Goal: Task Accomplishment & Management: Use online tool/utility

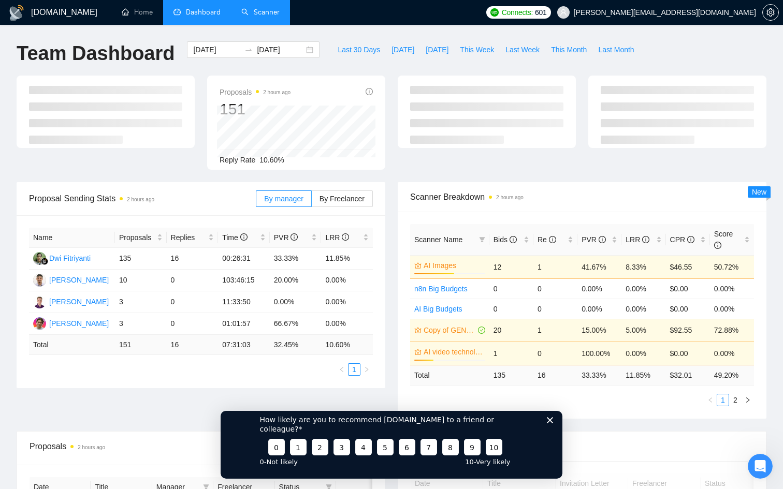
click at [262, 14] on link "Scanner" at bounding box center [260, 12] width 38 height 9
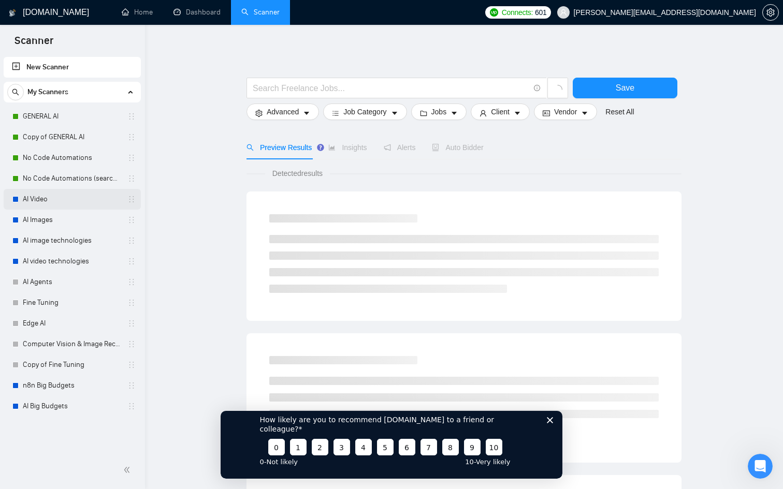
click at [54, 201] on link "AI Video" at bounding box center [72, 199] width 98 height 21
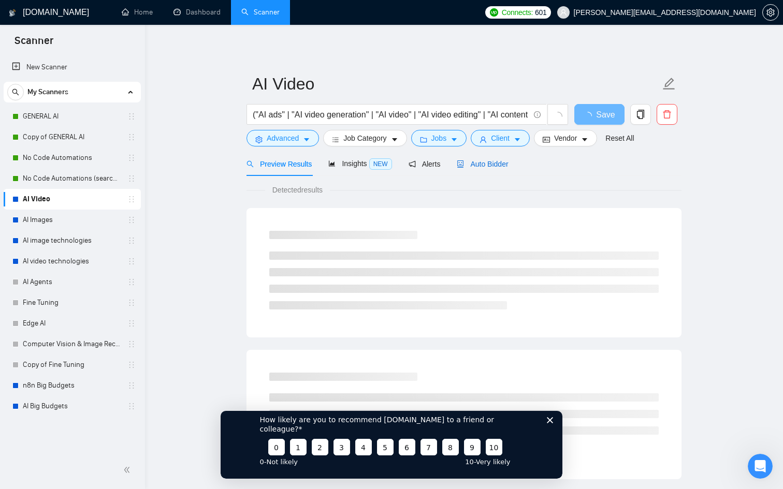
click at [494, 163] on span "Auto Bidder" at bounding box center [482, 164] width 51 height 8
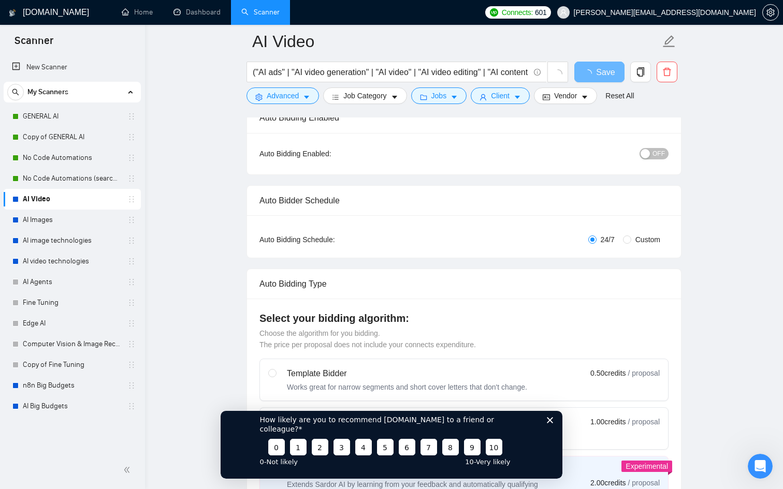
scroll to position [96, 0]
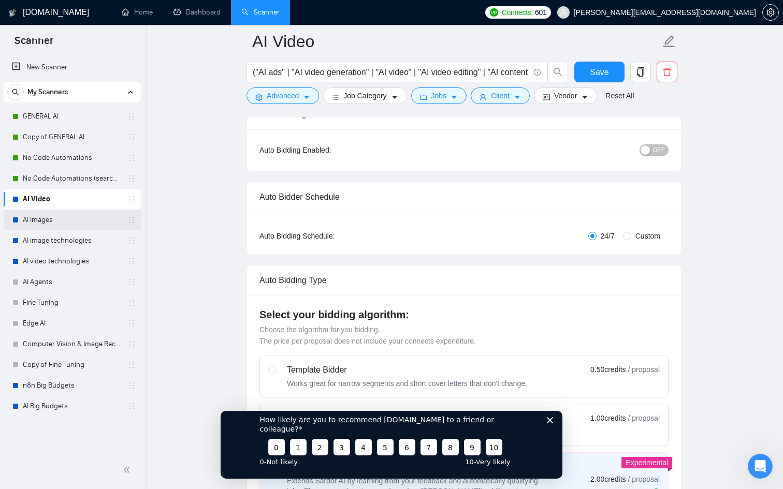
click at [84, 223] on link "AI Images" at bounding box center [72, 220] width 98 height 21
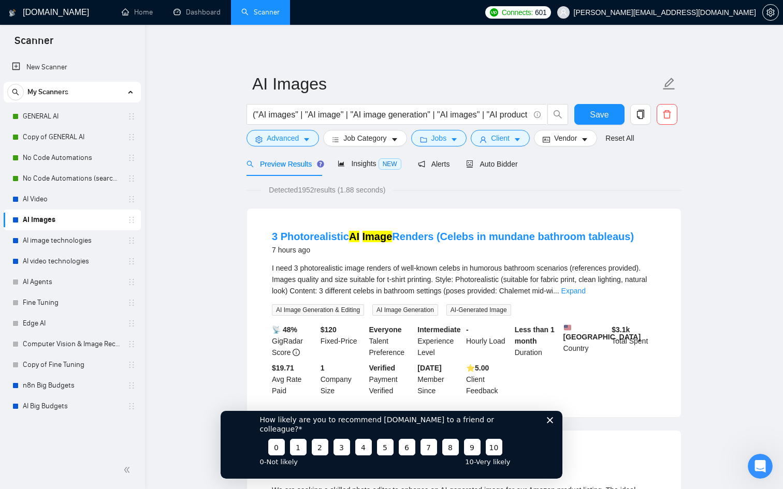
click at [551, 441] on div "How likely are you to recommend [DOMAIN_NAME] to a friend or colleague? 0 1 2 3…" at bounding box center [391, 439] width 342 height 77
click at [503, 166] on span "Auto Bidder" at bounding box center [491, 164] width 51 height 8
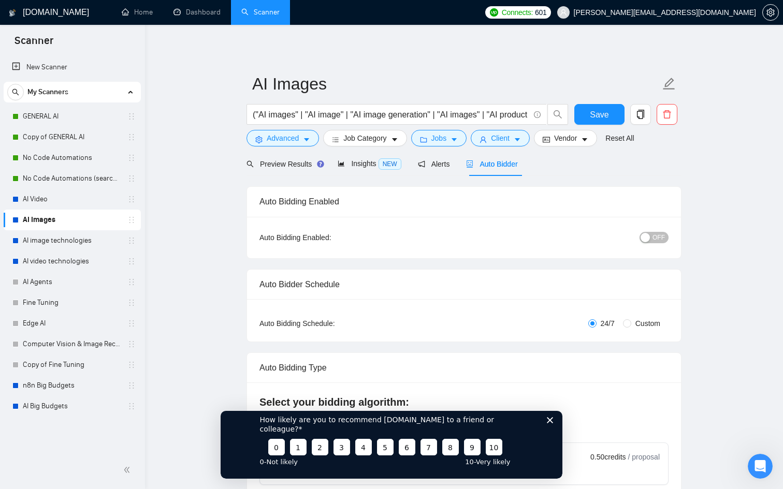
click at [550, 423] on icon "Close survey" at bounding box center [550, 420] width 6 height 6
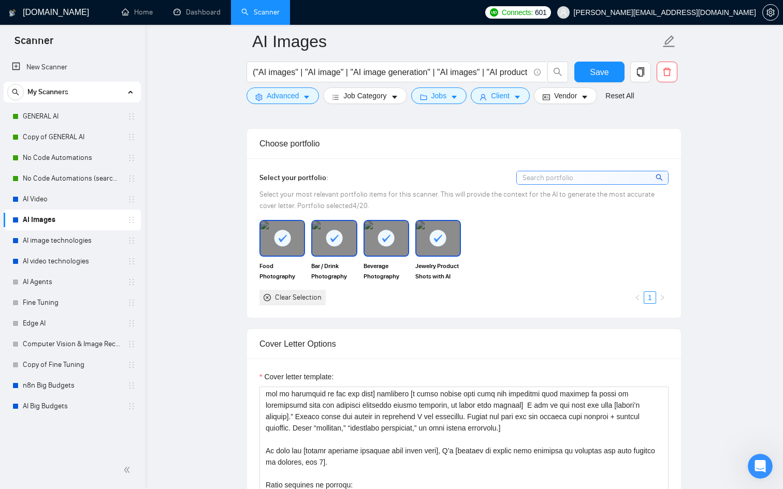
scroll to position [137, 0]
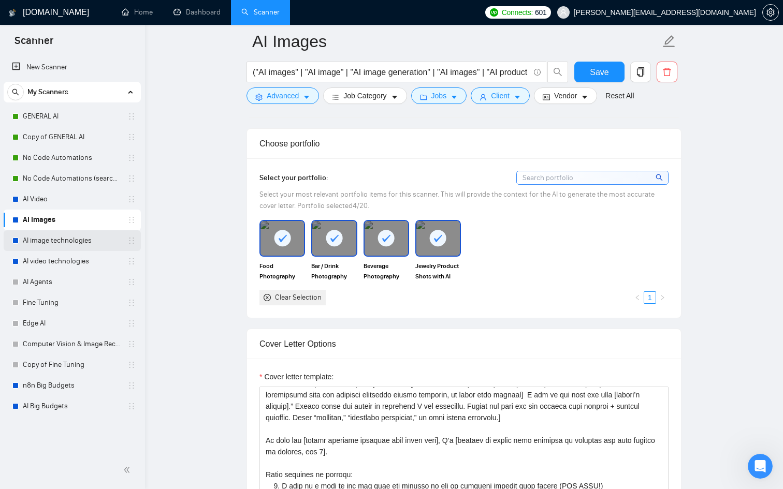
click at [78, 246] on link "AI image technologies" at bounding box center [72, 240] width 98 height 21
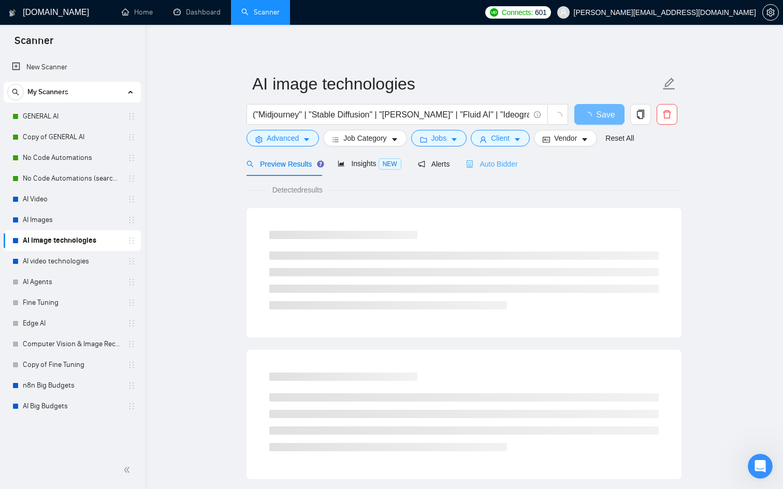
click at [484, 171] on div "Auto Bidder" at bounding box center [491, 164] width 51 height 24
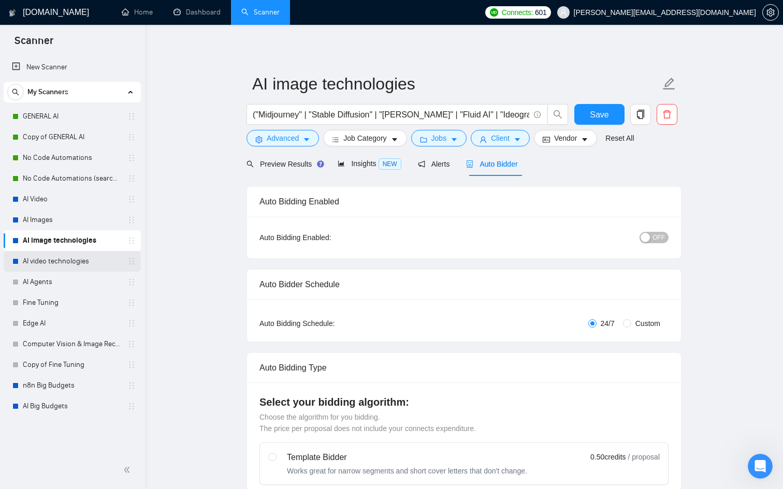
click at [68, 262] on link "AI video technologies" at bounding box center [72, 261] width 98 height 21
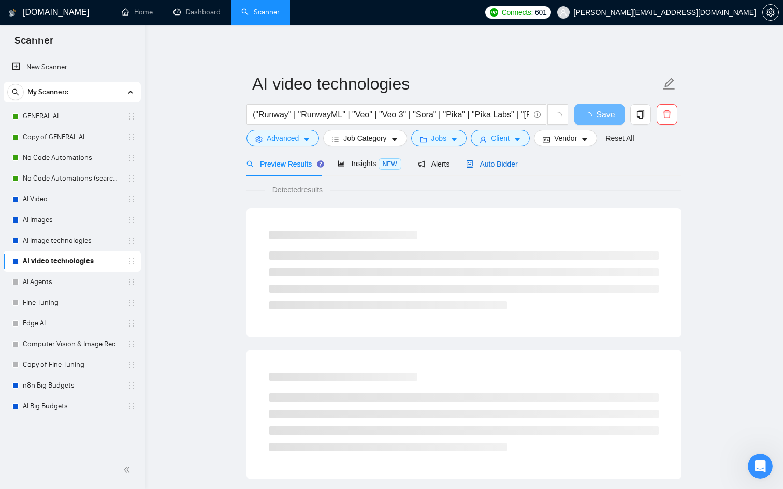
click at [503, 166] on span "Auto Bidder" at bounding box center [491, 164] width 51 height 8
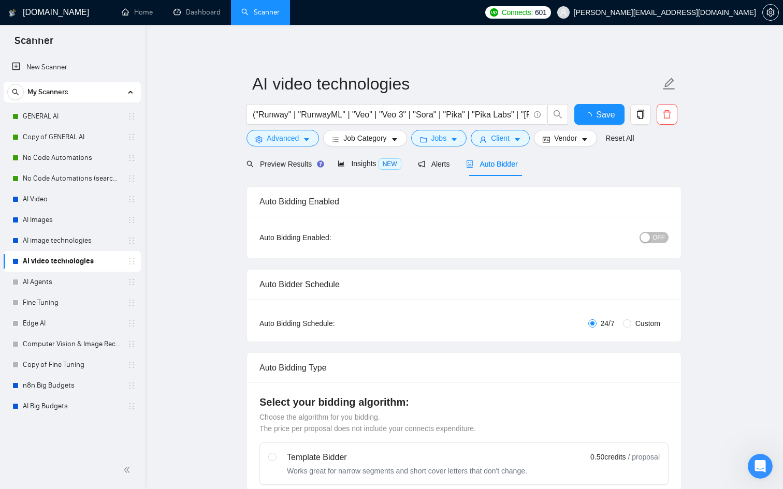
checkbox input "true"
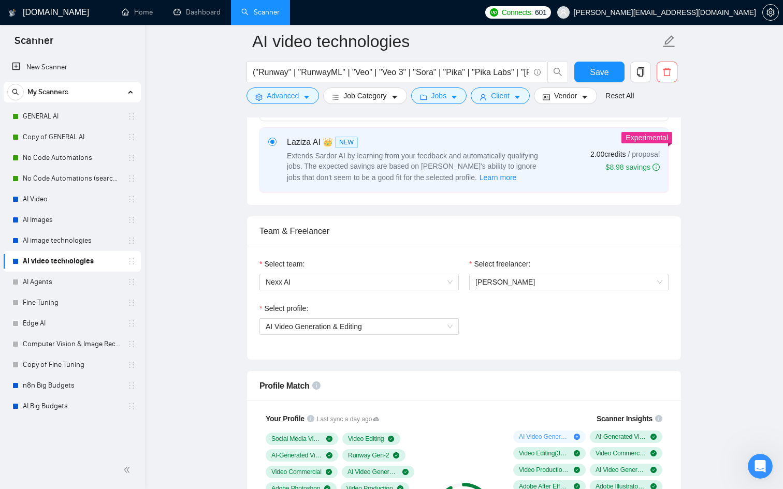
scroll to position [427, 0]
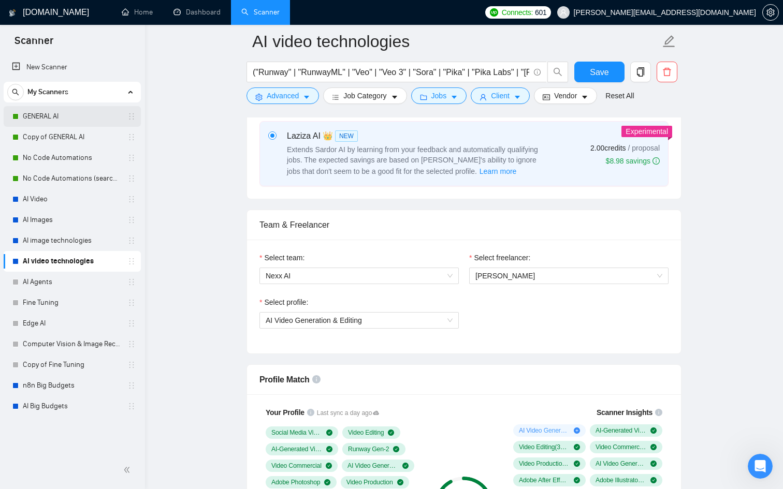
click at [55, 115] on link "GENERAL AI" at bounding box center [72, 116] width 98 height 21
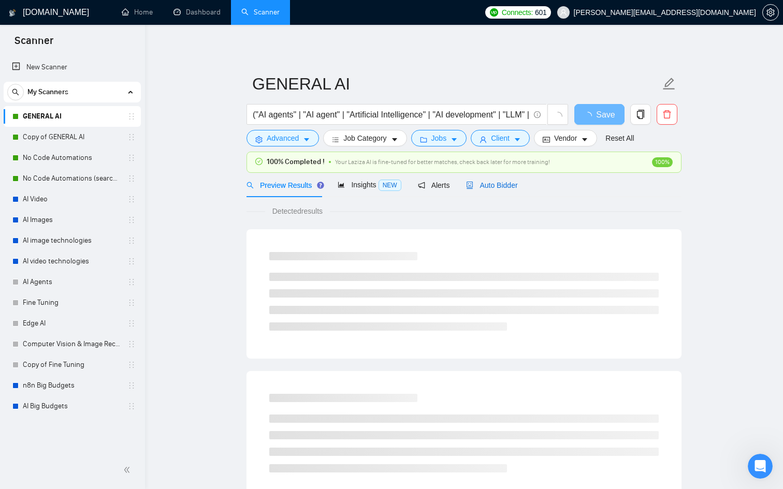
click at [491, 182] on span "Auto Bidder" at bounding box center [491, 185] width 51 height 8
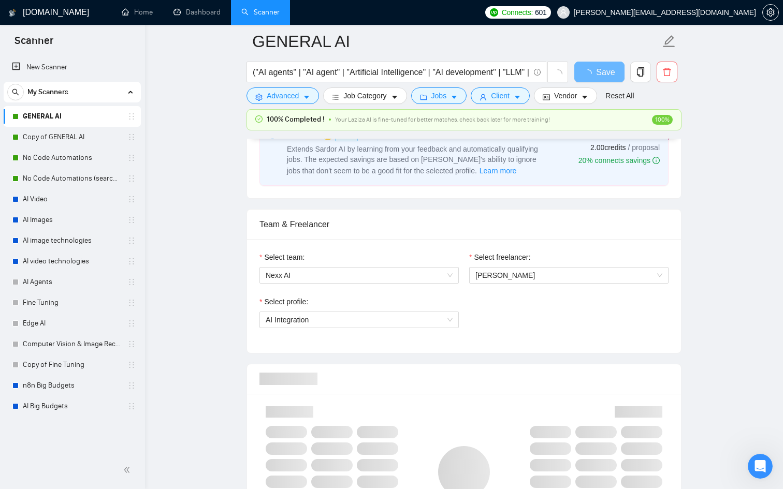
scroll to position [472, 0]
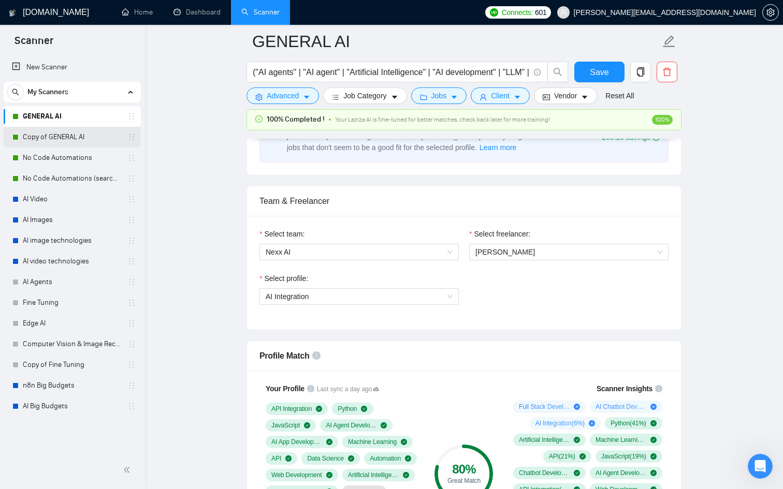
click at [82, 137] on link "Copy of GENERAL AI" at bounding box center [72, 137] width 98 height 21
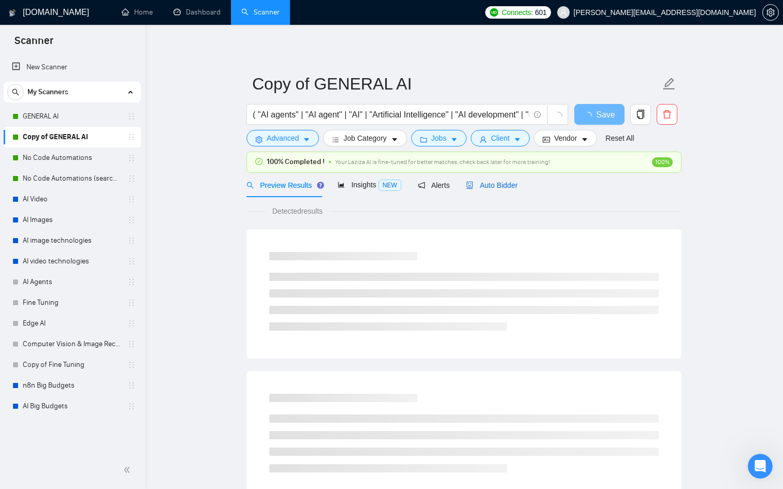
click at [484, 187] on span "Auto Bidder" at bounding box center [491, 185] width 51 height 8
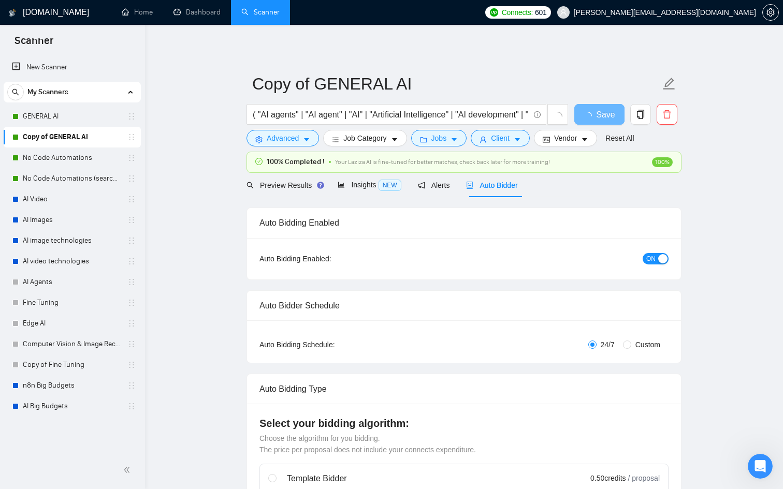
checkbox input "true"
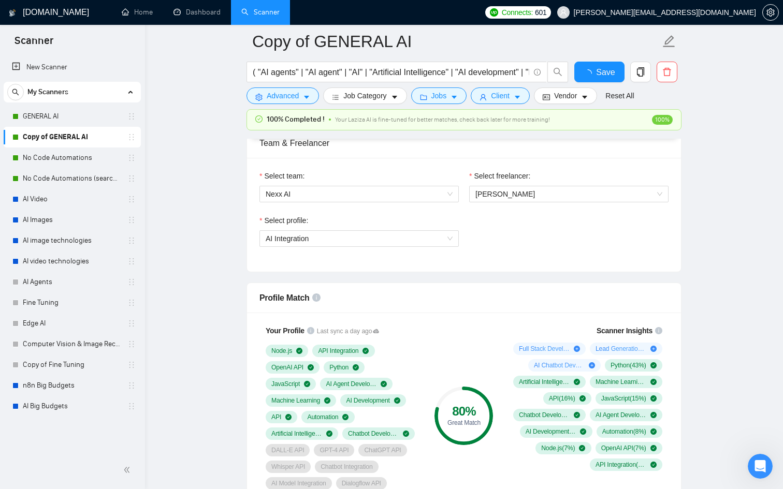
scroll to position [518, 0]
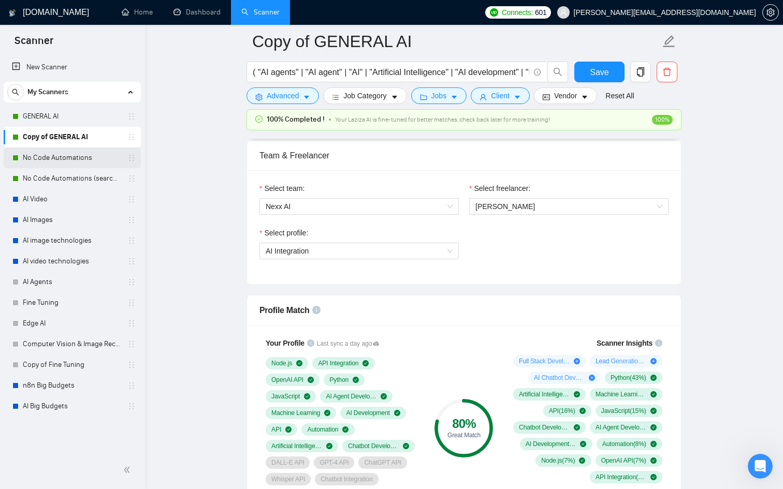
click at [94, 156] on link "No Code Automations" at bounding box center [72, 158] width 98 height 21
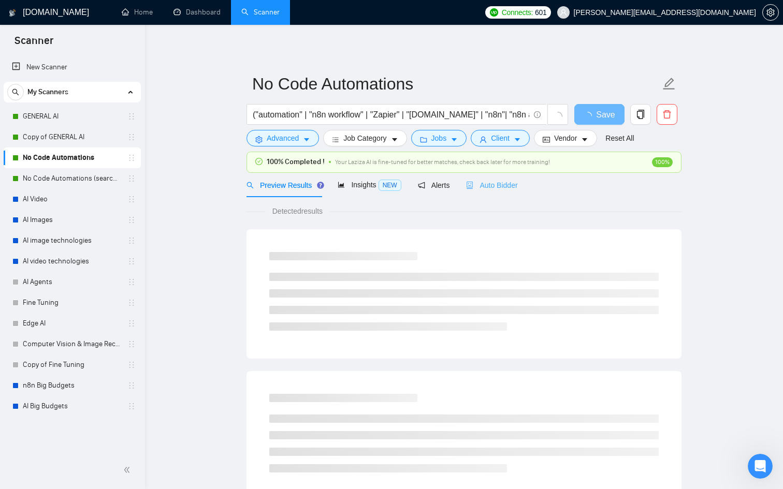
click at [498, 192] on div "Auto Bidder" at bounding box center [491, 185] width 51 height 24
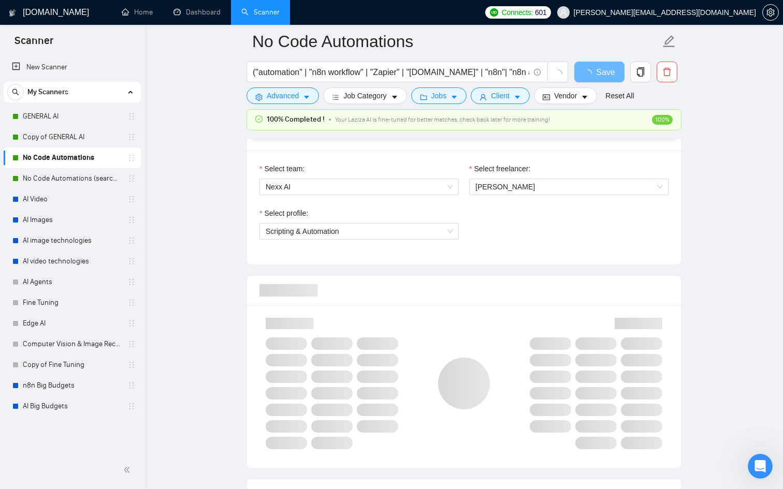
scroll to position [536, 0]
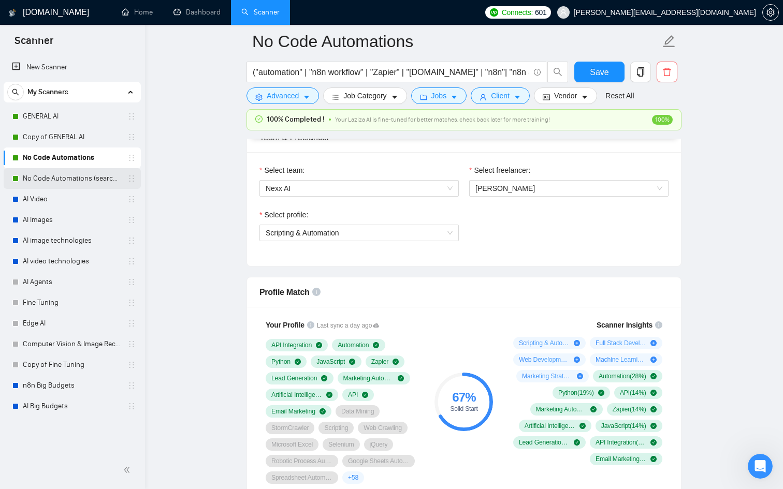
click at [88, 176] on link "No Code Automations (search only in Tites)" at bounding box center [72, 178] width 98 height 21
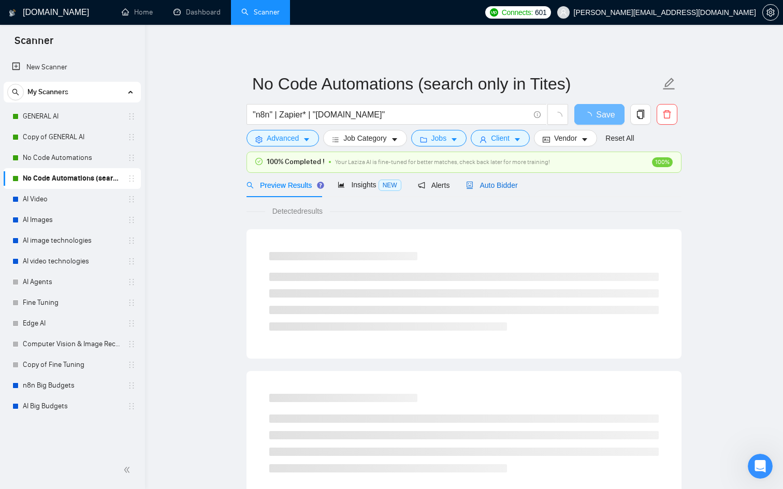
click at [490, 188] on span "Auto Bidder" at bounding box center [491, 185] width 51 height 8
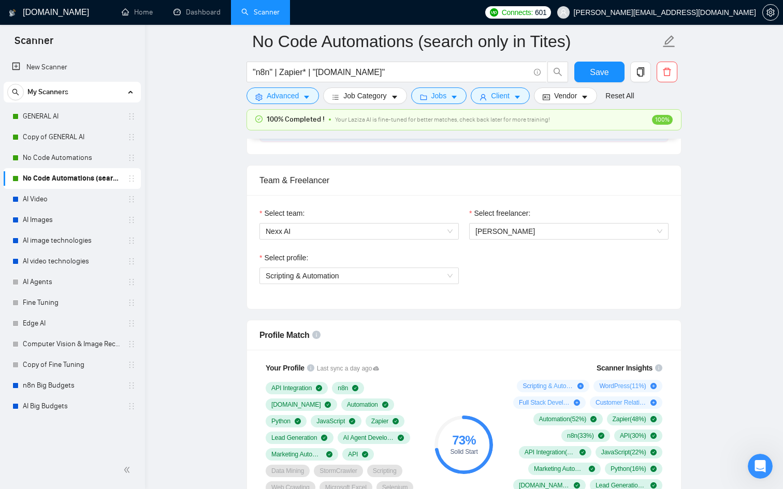
scroll to position [494, 0]
click at [61, 200] on link "AI Video" at bounding box center [72, 199] width 98 height 21
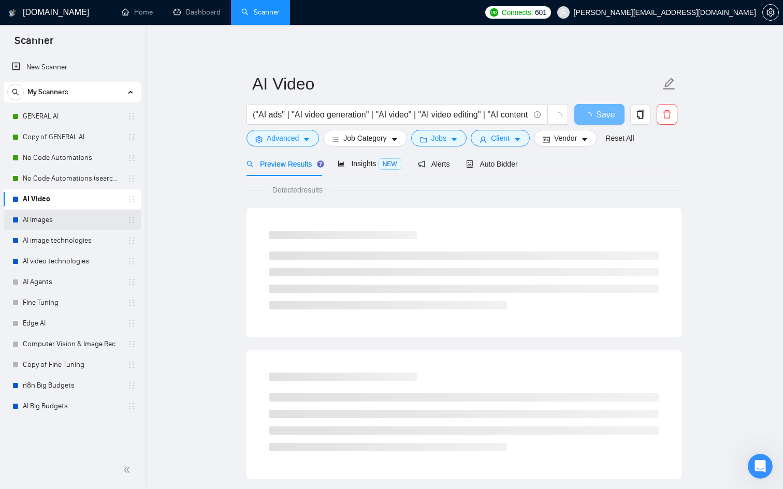
click at [61, 214] on link "AI Images" at bounding box center [72, 220] width 98 height 21
click at [66, 227] on link "AI Images" at bounding box center [72, 220] width 98 height 21
